Goal: Task Accomplishment & Management: Manage account settings

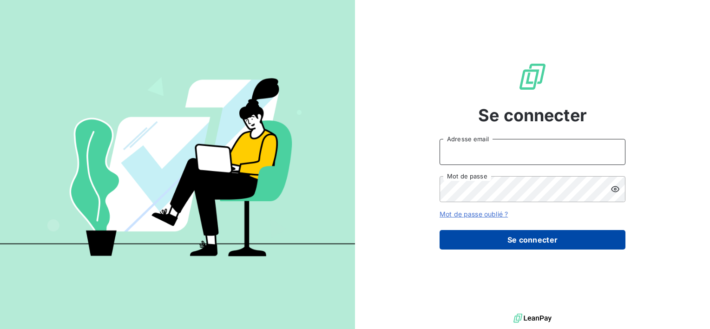
type input "[EMAIL_ADDRESS][DOMAIN_NAME]"
click at [496, 238] on button "Se connecter" at bounding box center [533, 240] width 186 height 20
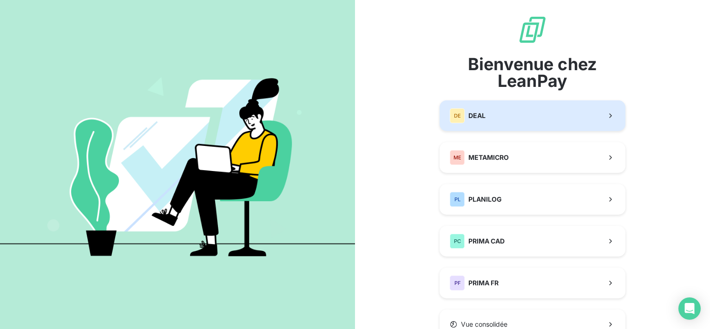
click at [538, 101] on button "DE DEAL" at bounding box center [533, 115] width 186 height 31
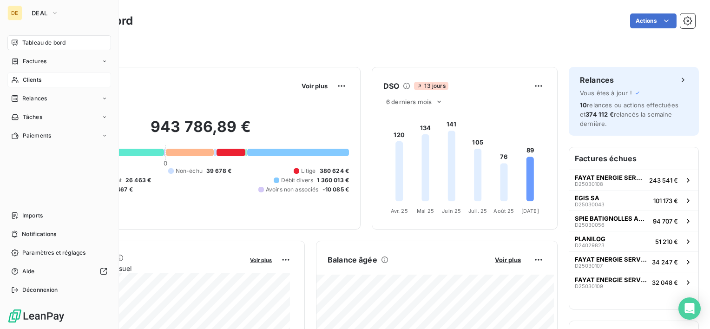
click at [22, 79] on div "Clients" at bounding box center [59, 80] width 104 height 15
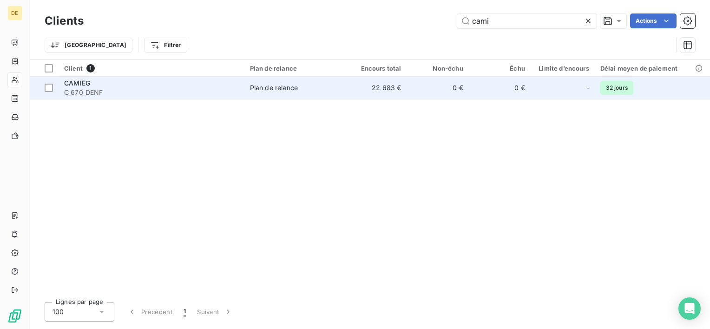
type input "cami"
click at [509, 81] on td "0 €" at bounding box center [500, 88] width 62 height 22
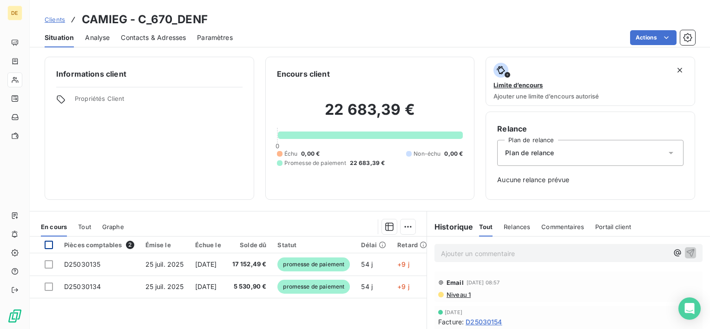
click at [50, 247] on div at bounding box center [49, 245] width 8 height 8
click at [404, 225] on html "DE Clients CAMIEG - C_670_DENF Situation Analyse Contacts & Adresses Paramètres…" at bounding box center [355, 164] width 710 height 329
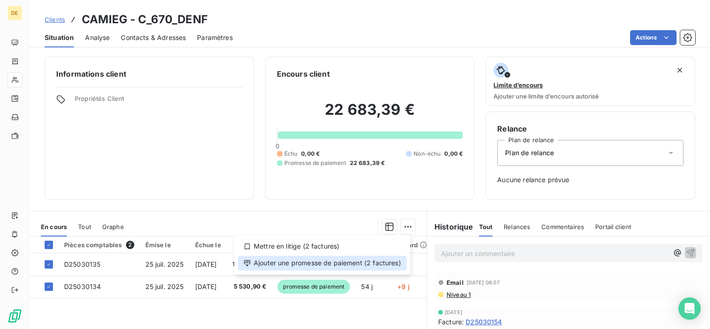
click at [396, 264] on div "Ajouter une promesse de paiement (2 factures)" at bounding box center [322, 263] width 169 height 15
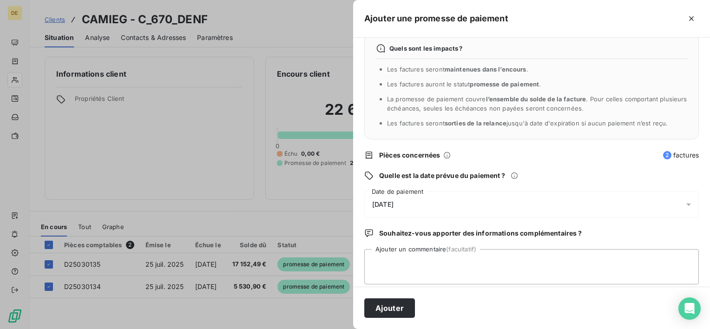
scroll to position [24, 0]
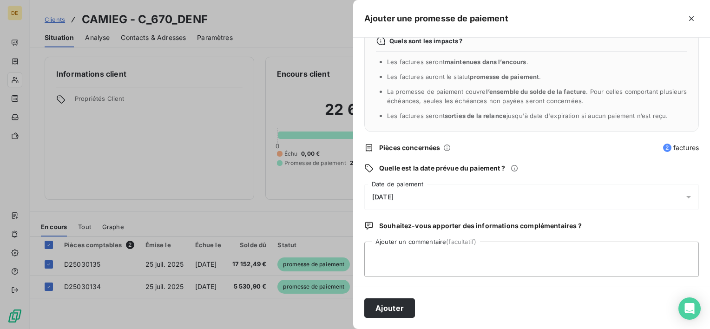
click at [454, 196] on div "[DATE]" at bounding box center [531, 197] width 335 height 26
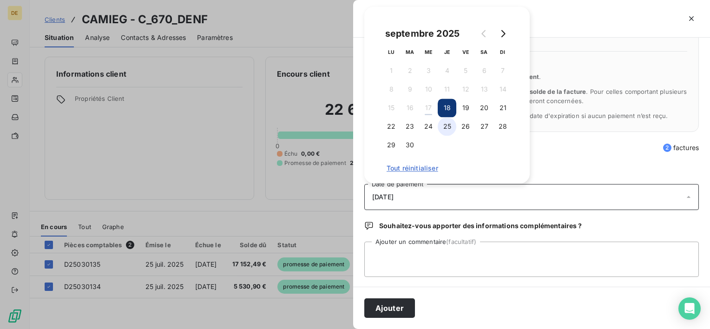
click at [449, 130] on button "25" at bounding box center [447, 126] width 19 height 19
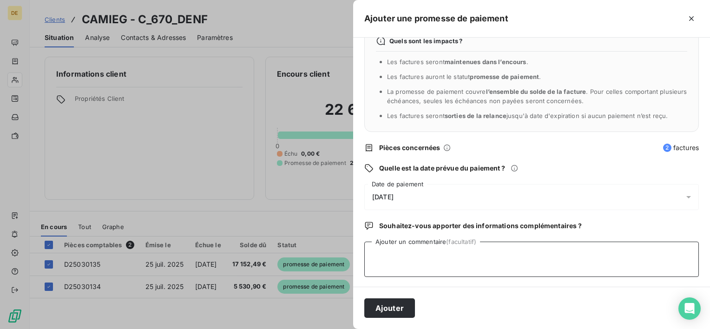
click at [448, 248] on textarea "Ajouter un commentaire (facultatif)" at bounding box center [531, 259] width 335 height 35
type textarea "payées"
click at [391, 309] on button "Ajouter" at bounding box center [389, 308] width 51 height 20
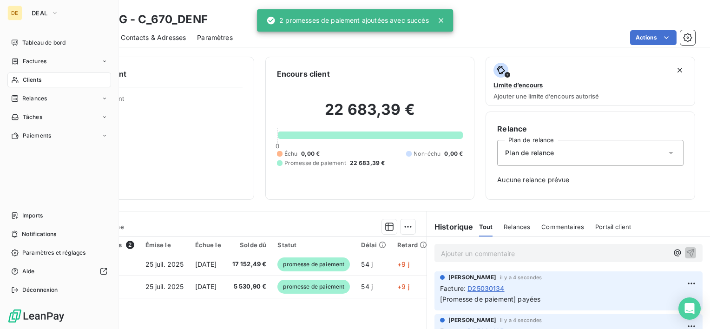
click at [39, 83] on span "Clients" at bounding box center [32, 80] width 19 height 8
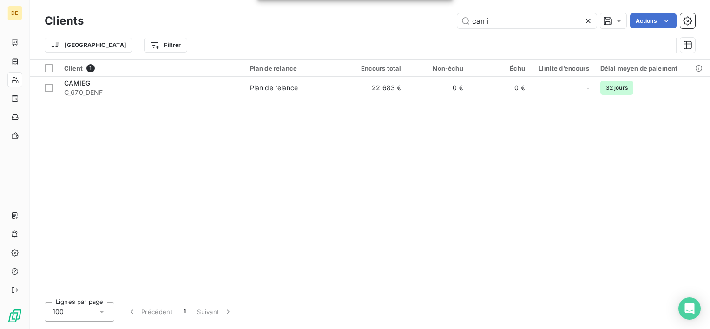
drag, startPoint x: 495, startPoint y: 18, endPoint x: 371, endPoint y: 20, distance: 124.6
click at [371, 20] on div "DE Clients cami Actions Trier Filtrer Client 1 Plan de relance Encours total No…" at bounding box center [355, 164] width 710 height 329
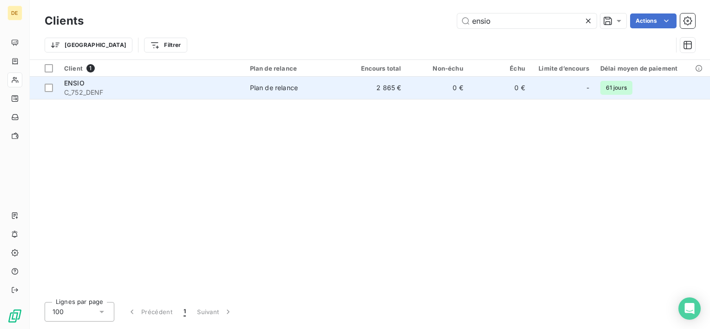
type input "ensio"
click at [458, 85] on td "0 €" at bounding box center [438, 88] width 62 height 22
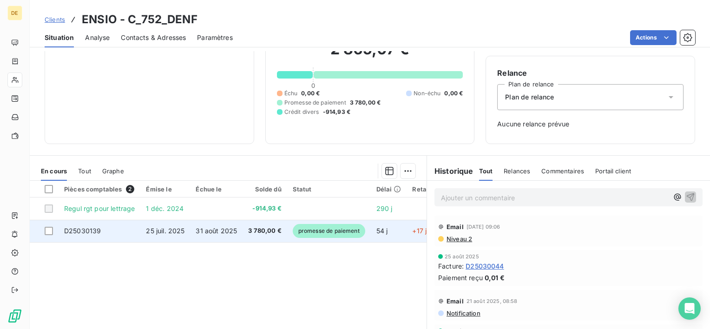
scroll to position [113, 0]
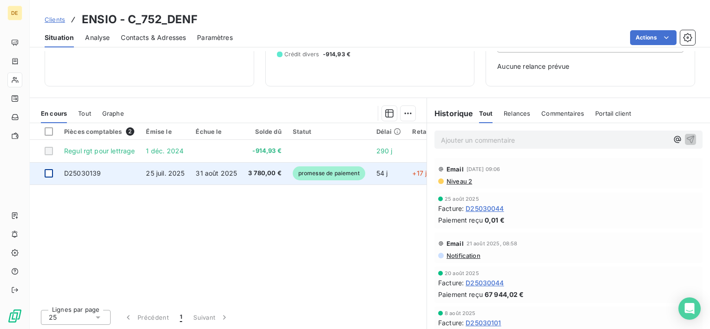
click at [46, 174] on div at bounding box center [49, 173] width 8 height 8
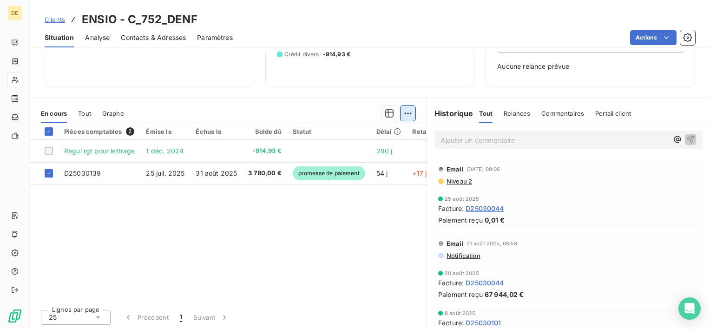
click at [410, 111] on html "DE Clients ENSIO - C_752_DENF Situation Analyse Contacts & Adresses Paramètres …" at bounding box center [355, 164] width 710 height 329
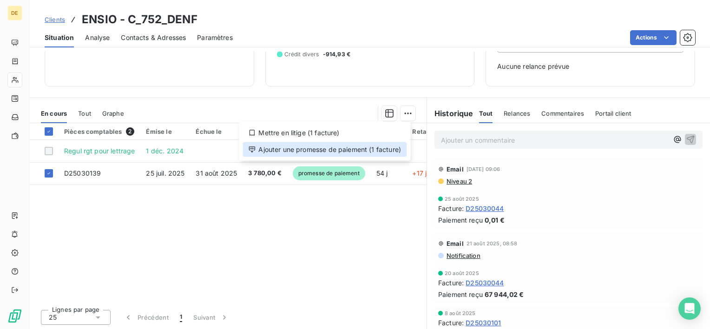
click at [335, 149] on div "Ajouter une promesse de paiement (1 facture)" at bounding box center [325, 149] width 164 height 15
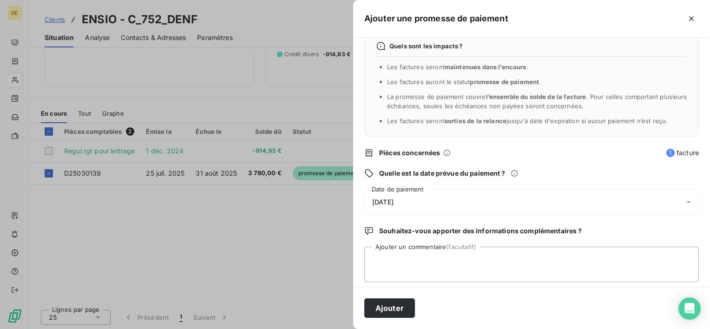
scroll to position [24, 0]
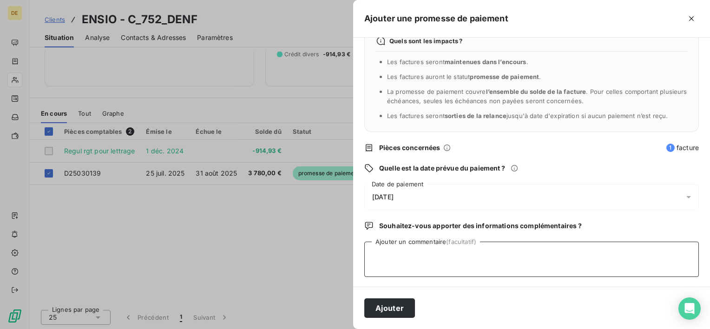
click at [406, 247] on textarea "Ajouter un commentaire (facultatif)" at bounding box center [531, 259] width 335 height 35
type textarea "payée"
click at [424, 202] on div "[DATE]" at bounding box center [531, 197] width 335 height 26
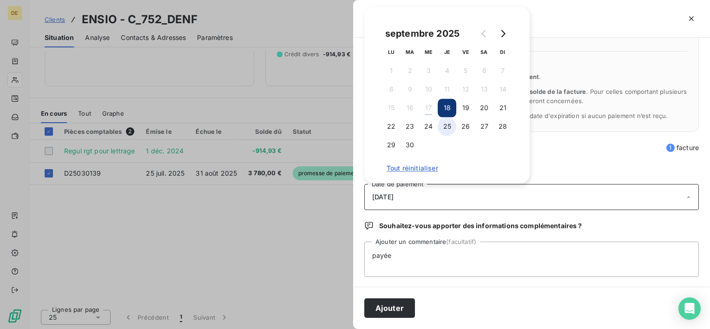
click at [442, 127] on button "25" at bounding box center [447, 126] width 19 height 19
click at [383, 314] on button "Ajouter" at bounding box center [389, 308] width 51 height 20
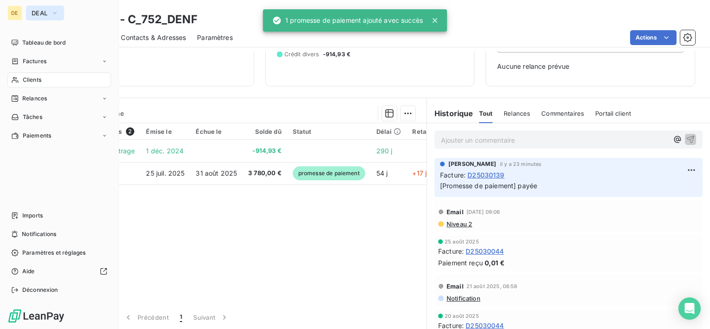
click at [43, 19] on button "DEAL" at bounding box center [45, 13] width 38 height 15
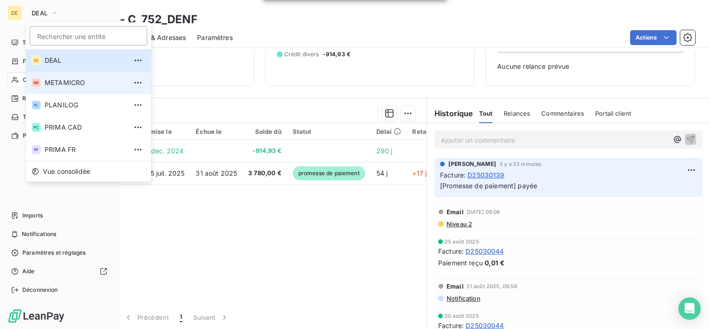
click at [60, 80] on span "METAMICRO" at bounding box center [86, 82] width 82 height 9
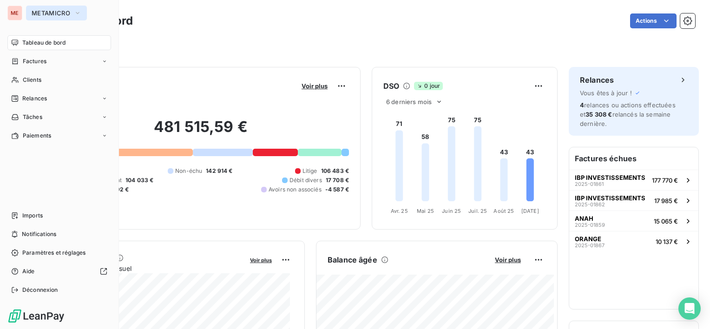
click at [59, 6] on button "METAMICRO" at bounding box center [56, 13] width 61 height 15
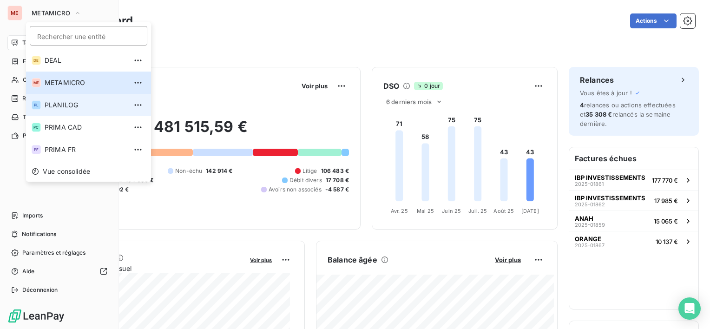
click at [66, 115] on li "PL PLANILOG" at bounding box center [88, 105] width 125 height 22
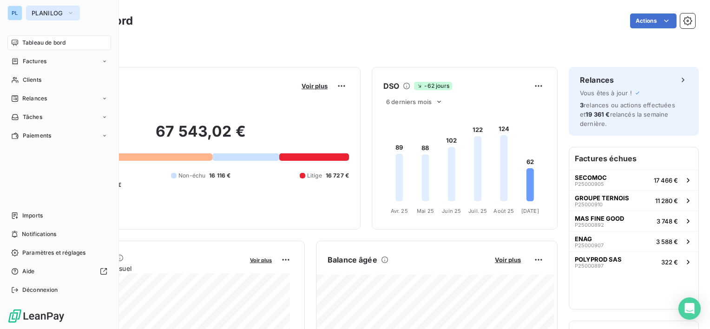
click at [31, 8] on button "PLANILOG" at bounding box center [53, 13] width 54 height 15
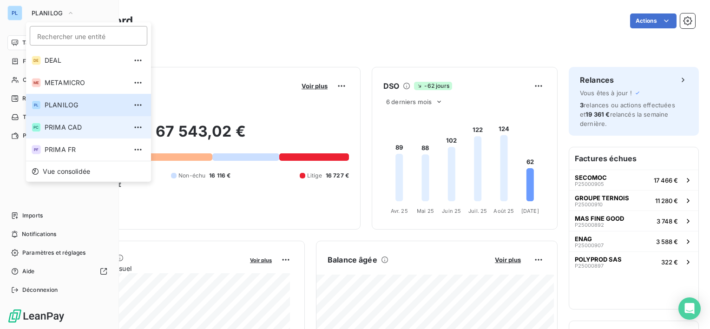
click at [46, 130] on span "PRIMA CAD" at bounding box center [86, 127] width 82 height 9
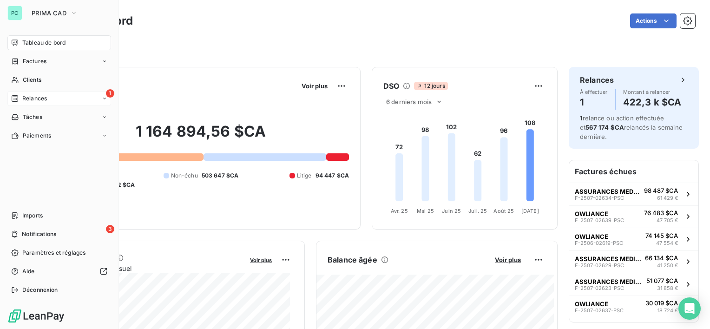
click at [52, 95] on div "1 Relances" at bounding box center [59, 98] width 104 height 15
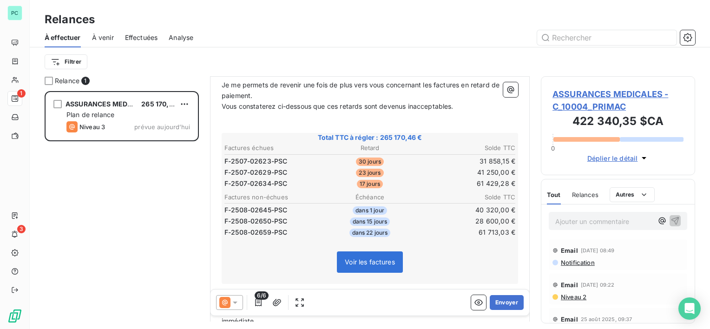
scroll to position [139, 0]
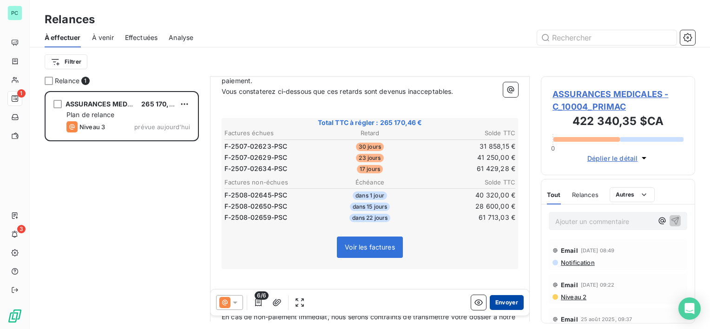
click at [498, 299] on button "Envoyer" at bounding box center [507, 302] width 34 height 15
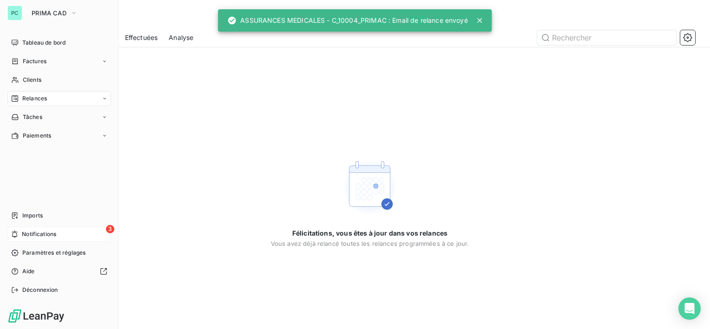
click at [38, 238] on span "Notifications" at bounding box center [39, 234] width 34 height 8
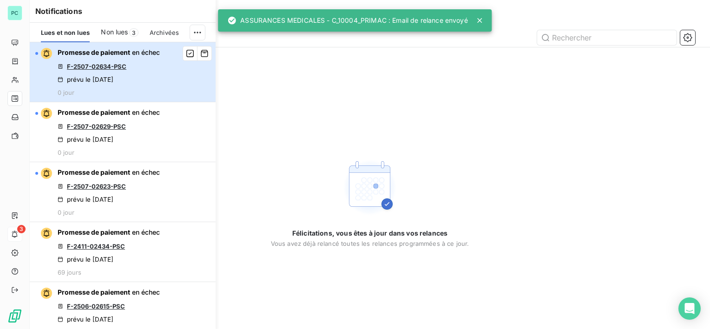
click at [159, 76] on div "Promesse de paiement en échec F-2507-02634-PSC prévu le [DATE] 0 jour" at bounding box center [109, 72] width 102 height 48
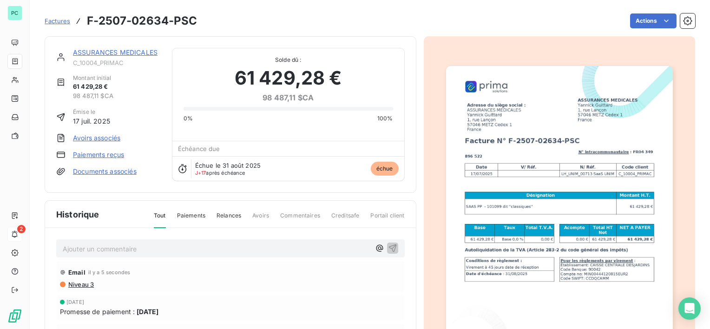
click at [89, 54] on link "ASSURANCES MEDICALES" at bounding box center [115, 52] width 85 height 8
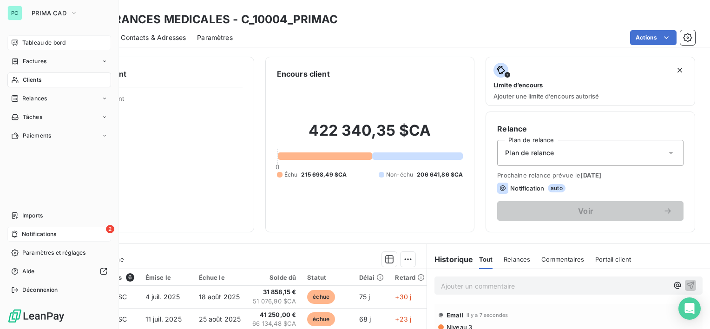
click at [54, 45] on span "Tableau de bord" at bounding box center [43, 43] width 43 height 8
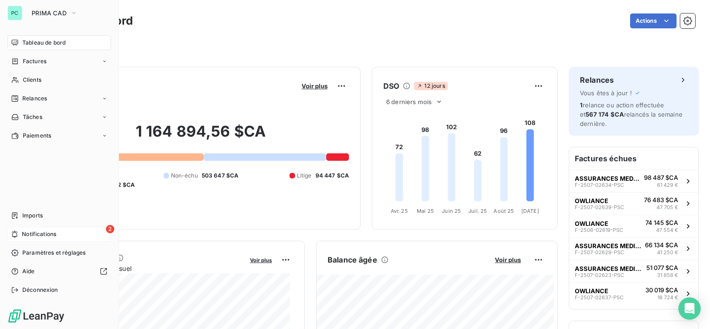
click at [32, 235] on span "Notifications" at bounding box center [39, 234] width 34 height 8
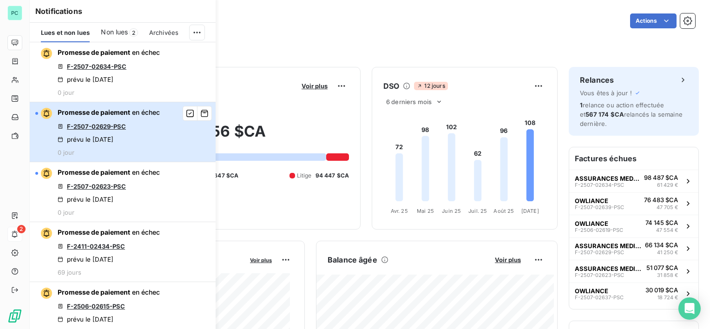
click at [113, 134] on div "Promesse de paiement en échec F-2507-02629-PSC prévu le [DATE] 0 jour" at bounding box center [109, 132] width 102 height 48
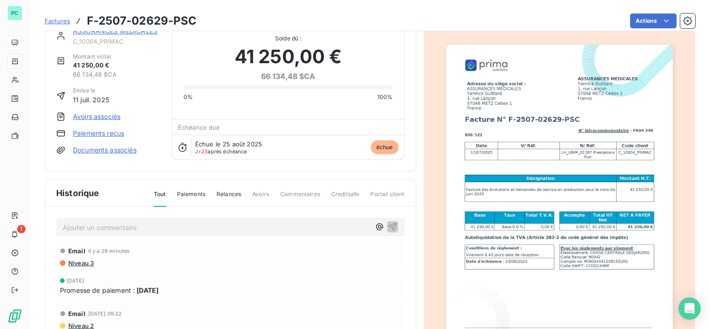
scroll to position [94, 0]
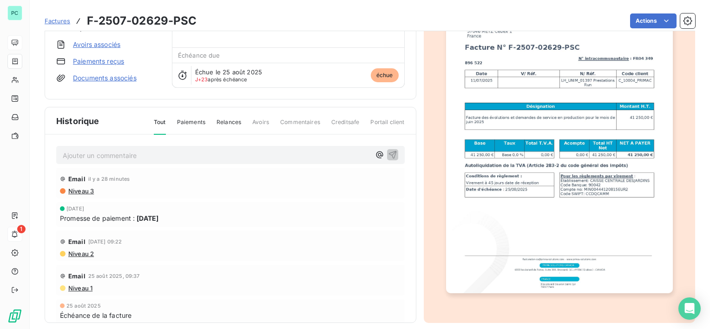
click at [154, 119] on span "Tout" at bounding box center [160, 126] width 12 height 17
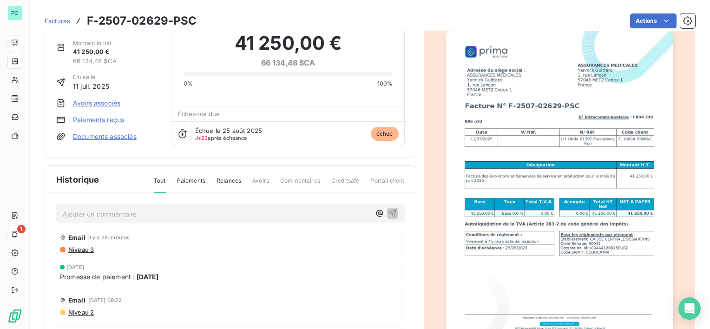
scroll to position [0, 0]
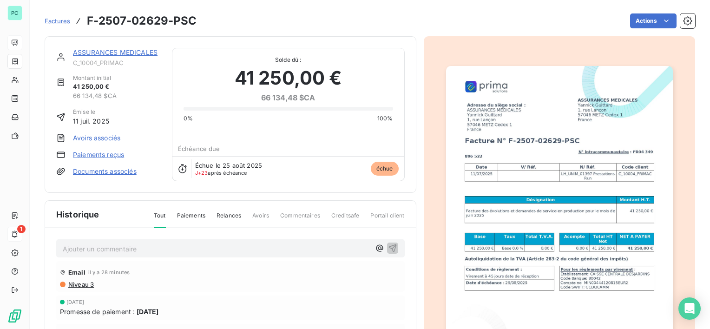
click at [110, 54] on link "ASSURANCES MEDICALES" at bounding box center [115, 52] width 85 height 8
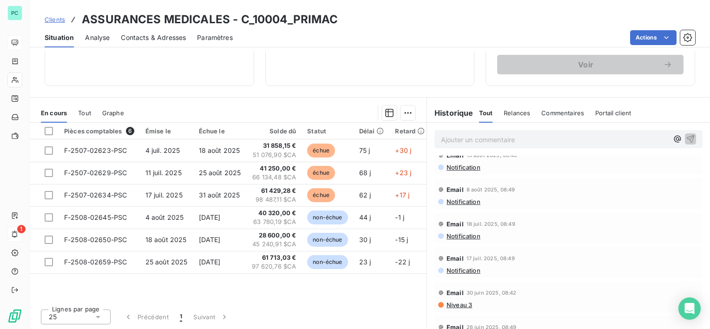
scroll to position [186, 0]
click at [82, 111] on span "Tout" at bounding box center [84, 112] width 13 height 7
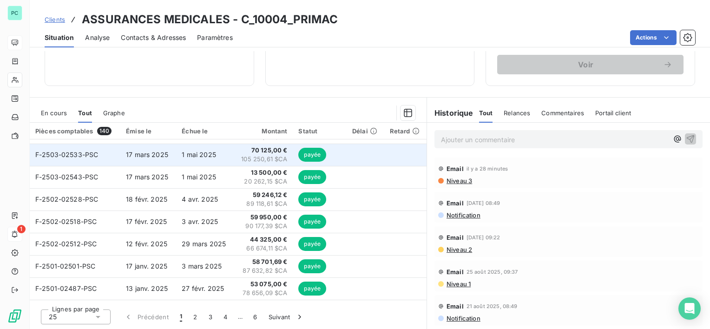
scroll to position [372, 0]
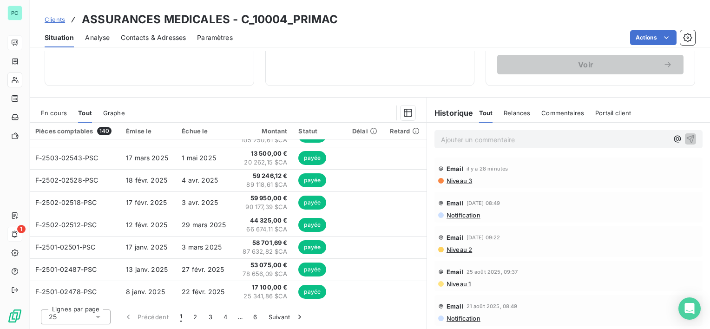
click at [65, 109] on span "En cours" at bounding box center [54, 112] width 26 height 7
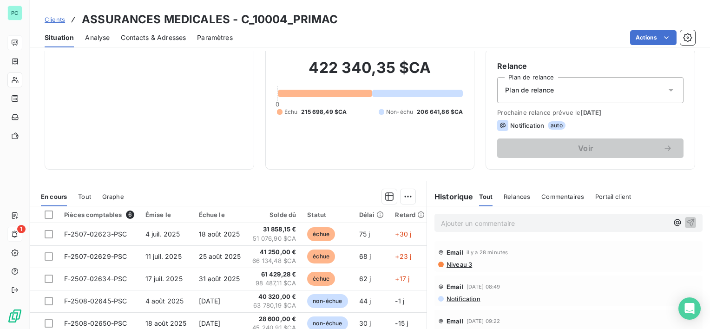
scroll to position [139, 0]
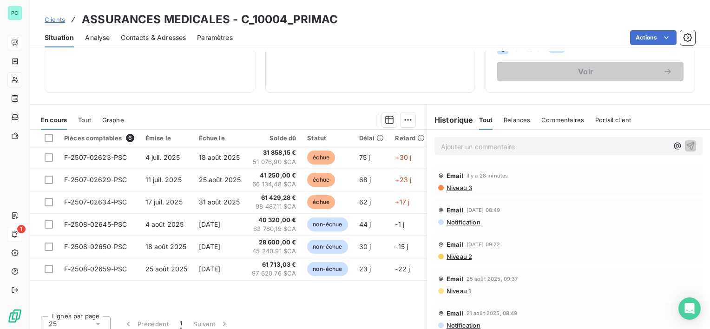
click at [79, 118] on span "Tout" at bounding box center [84, 119] width 13 height 7
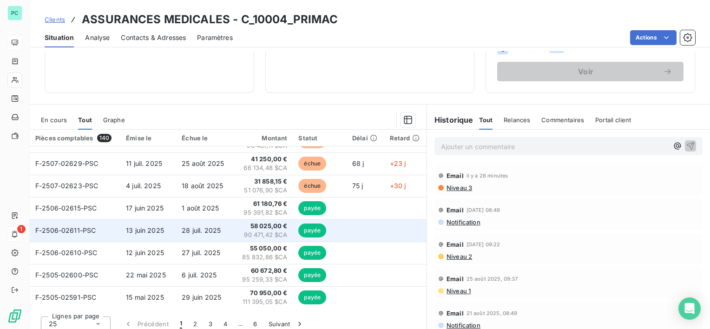
scroll to position [93, 0]
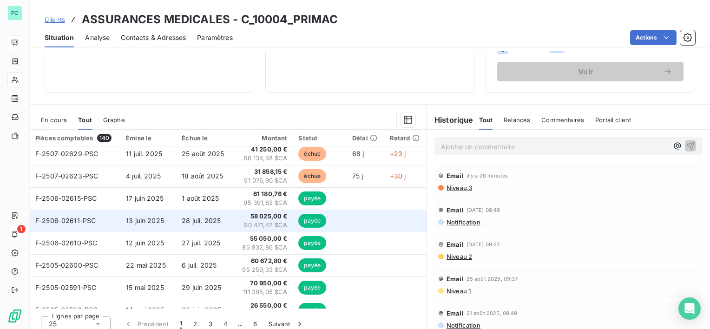
click at [239, 221] on span "90 471,42 $CA" at bounding box center [263, 225] width 48 height 9
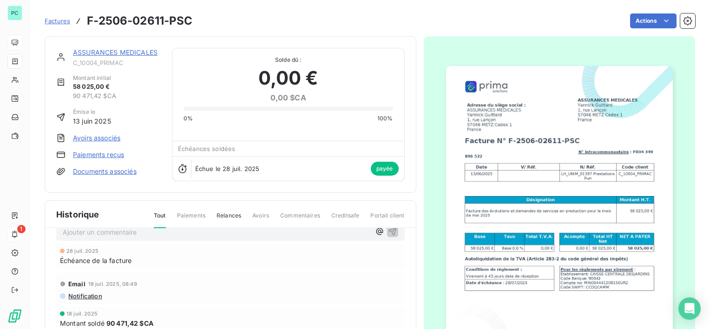
scroll to position [34, 0]
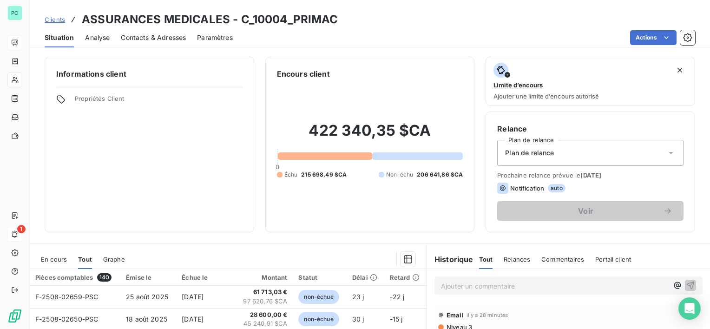
scroll to position [93, 0]
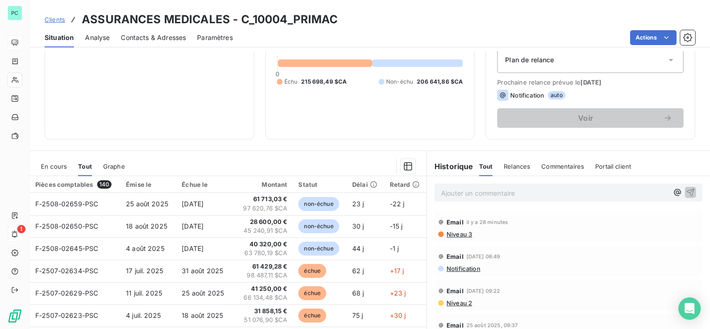
click at [54, 164] on span "En cours" at bounding box center [54, 166] width 26 height 7
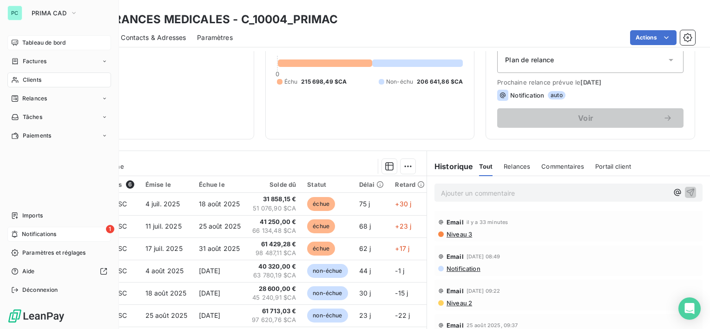
click at [34, 234] on span "Notifications" at bounding box center [39, 234] width 34 height 8
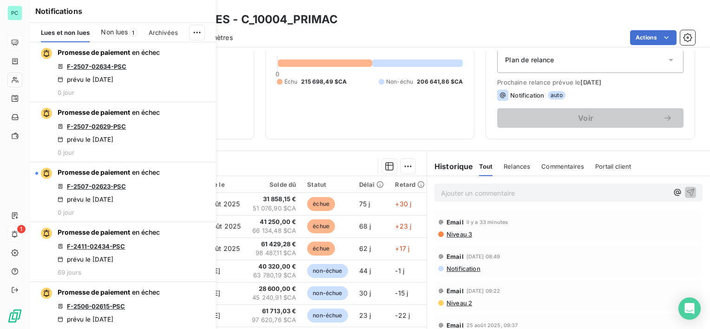
click at [136, 35] on span "1" at bounding box center [133, 32] width 8 height 8
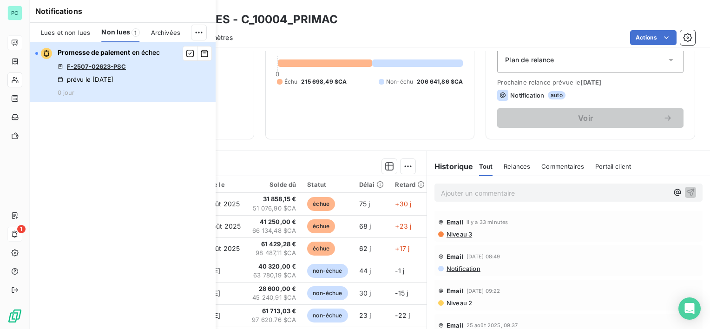
click at [134, 64] on div "Promesse de paiement en échec F-2507-02623-PSC prévu le [DATE] 0 jour" at bounding box center [109, 72] width 102 height 48
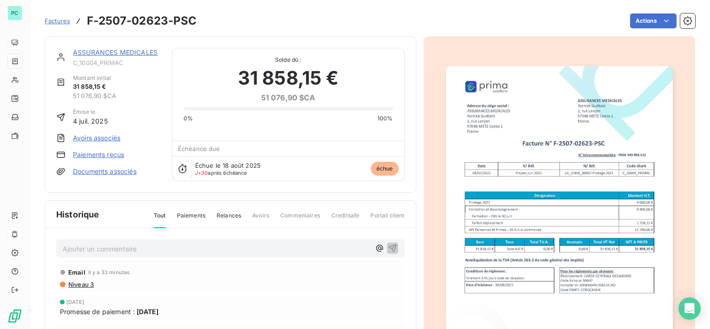
click at [146, 53] on link "ASSURANCES MEDICALES" at bounding box center [115, 52] width 85 height 8
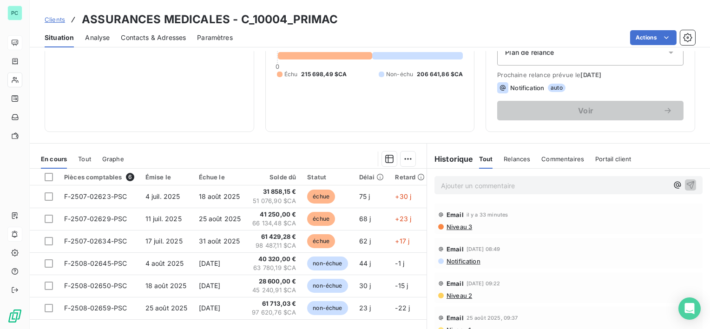
scroll to position [100, 0]
click at [88, 158] on span "Tout" at bounding box center [84, 159] width 13 height 7
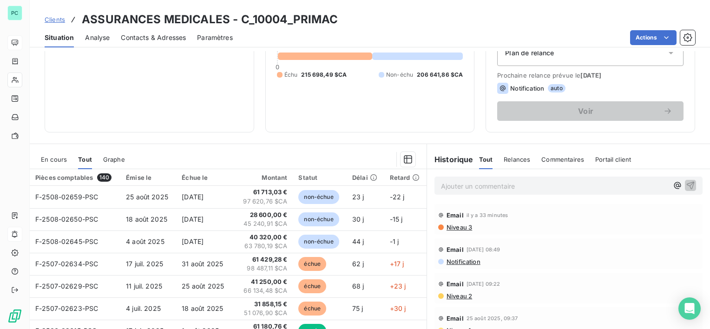
click at [62, 160] on span "En cours" at bounding box center [54, 159] width 26 height 7
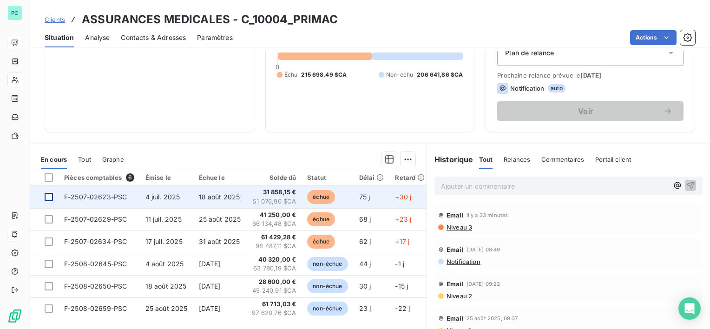
click at [50, 195] on div at bounding box center [49, 197] width 8 height 8
click at [46, 198] on icon at bounding box center [49, 197] width 6 height 6
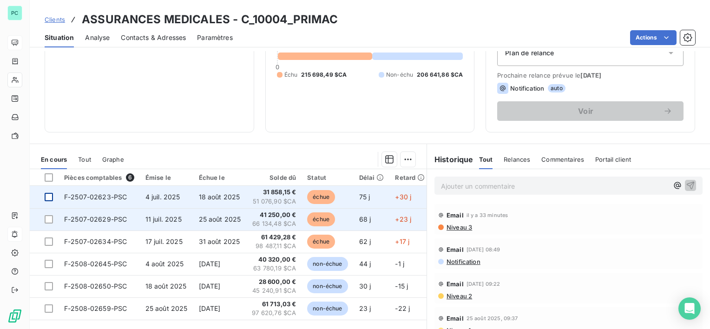
click at [47, 220] on div at bounding box center [49, 219] width 8 height 8
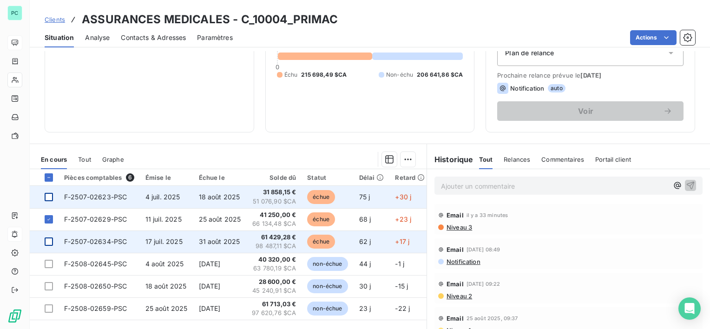
click at [49, 243] on div at bounding box center [49, 242] width 8 height 8
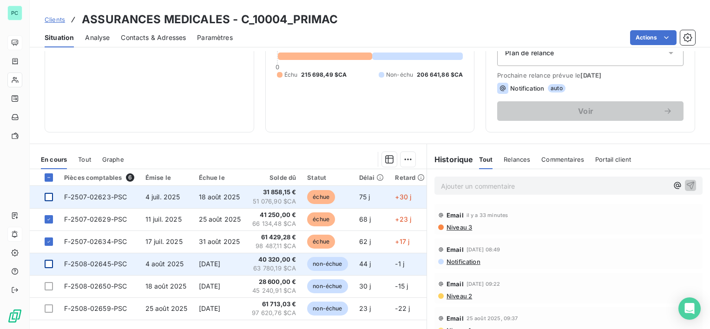
click at [49, 265] on div at bounding box center [49, 264] width 8 height 8
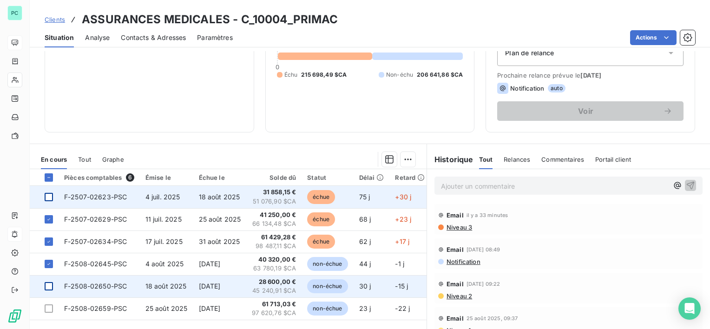
click at [45, 287] on td at bounding box center [44, 286] width 29 height 22
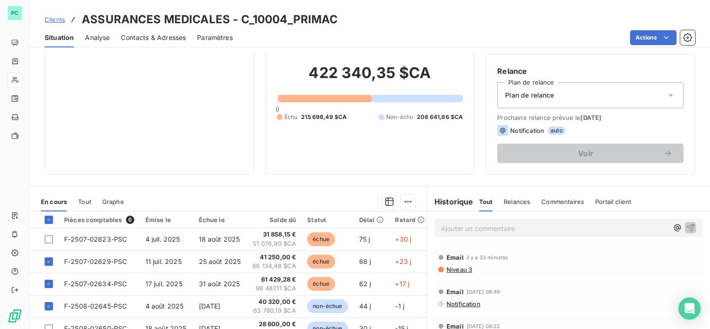
scroll to position [146, 0]
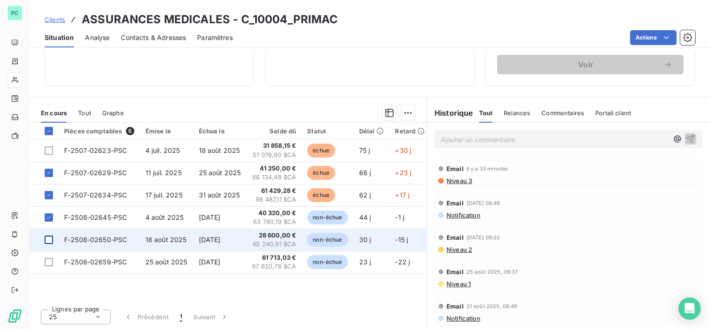
click at [46, 239] on div at bounding box center [49, 240] width 8 height 8
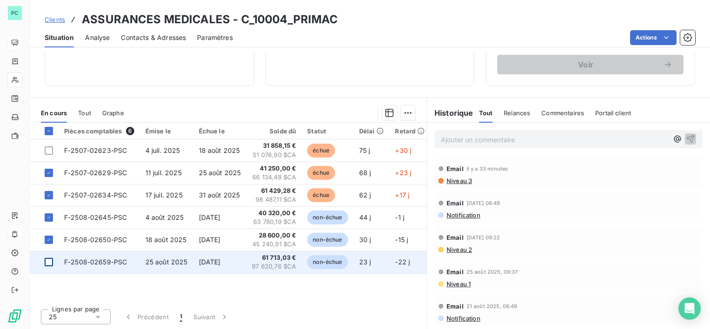
click at [49, 262] on div at bounding box center [49, 262] width 8 height 8
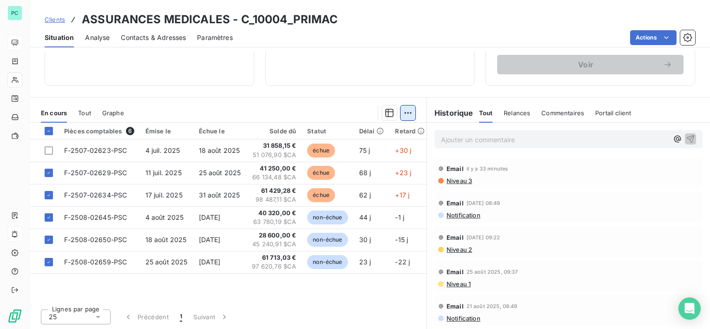
click at [405, 112] on html "PC Clients ASSURANCES MEDICALES - C_10004_PRIMAC Situation Analyse Contacts & A…" at bounding box center [355, 164] width 710 height 329
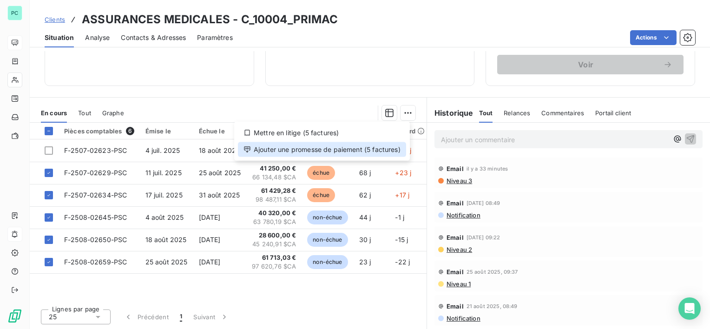
click at [357, 154] on div "Ajouter une promesse de paiement (5 factures)" at bounding box center [322, 149] width 168 height 15
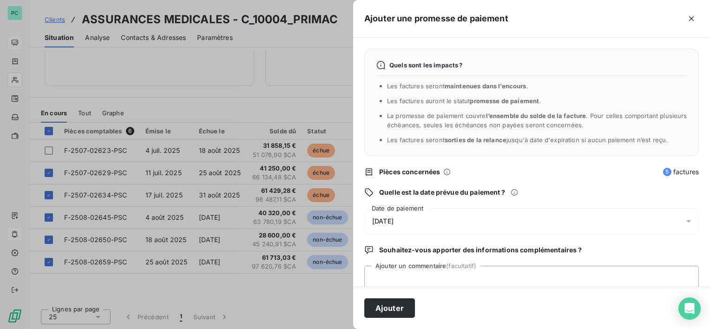
scroll to position [24, 0]
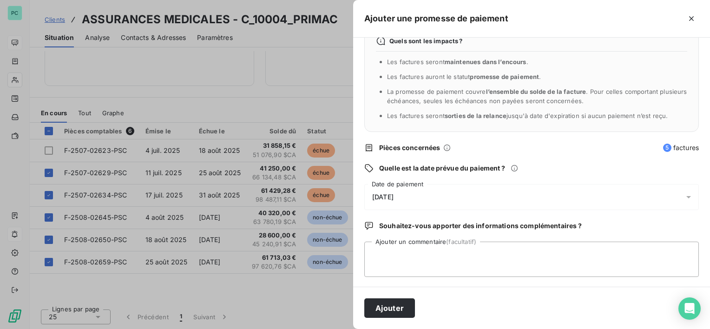
click at [417, 202] on div "[DATE]" at bounding box center [531, 197] width 335 height 26
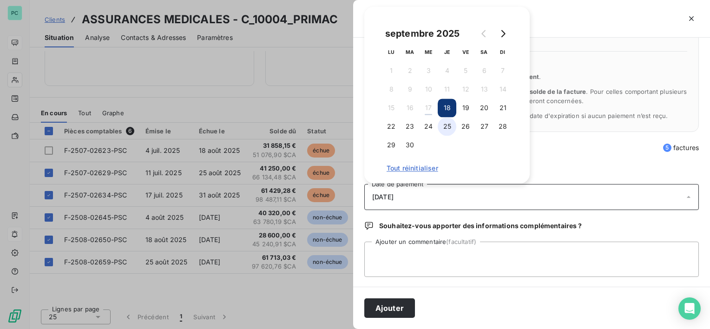
click at [452, 124] on button "25" at bounding box center [447, 126] width 19 height 19
click at [385, 311] on button "Ajouter" at bounding box center [389, 308] width 51 height 20
